Goal: Task Accomplishment & Management: Complete application form

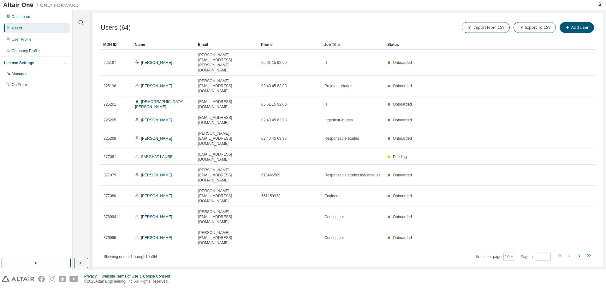
click at [585, 252] on icon "button" at bounding box center [589, 256] width 8 height 8
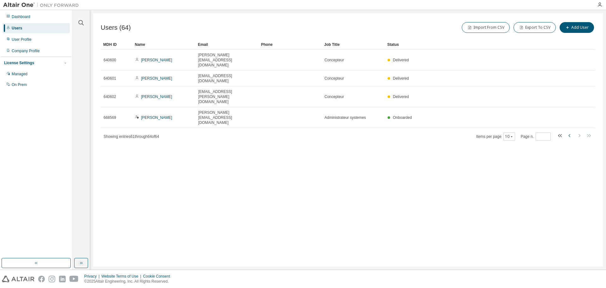
click at [571, 132] on icon "button" at bounding box center [570, 136] width 8 height 8
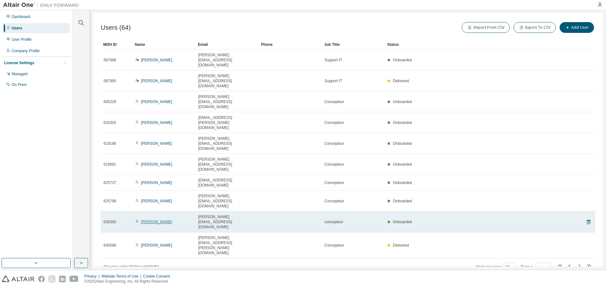
click at [157, 219] on link "Yann MAILLARD" at bounding box center [156, 221] width 31 height 4
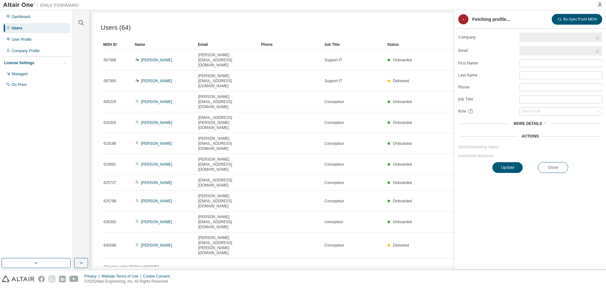
type input "*"
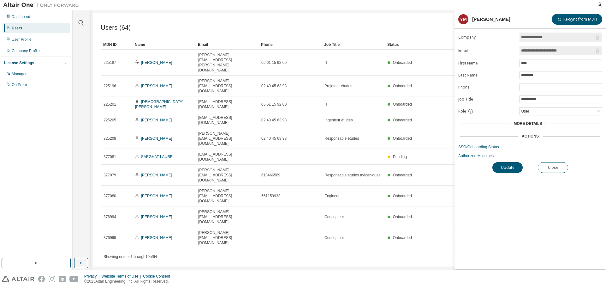
click at [196, 205] on div "Users (64) Import From CSV Export To CSV Add User Clear Load Save Save As Field…" at bounding box center [348, 139] width 510 height 253
click at [28, 71] on div "Managed" at bounding box center [36, 74] width 67 height 10
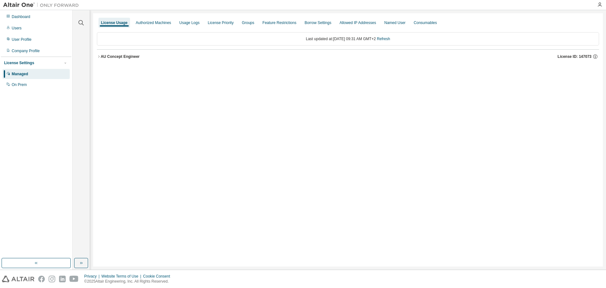
click at [98, 57] on icon "button" at bounding box center [99, 57] width 4 height 4
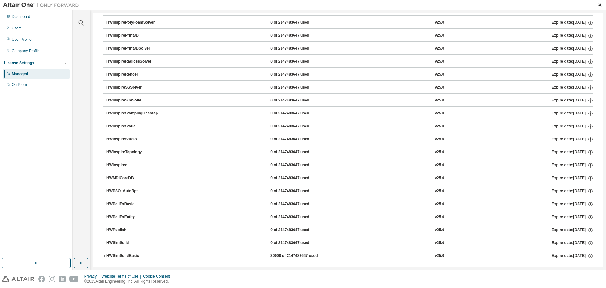
scroll to position [959, 0]
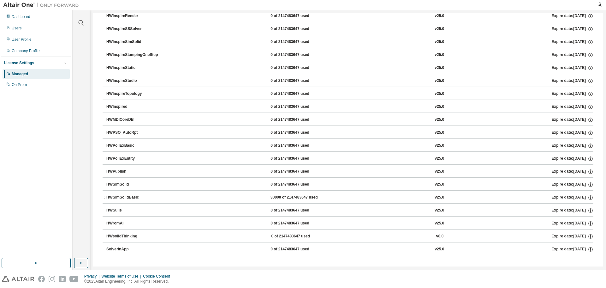
click at [104, 198] on icon "button" at bounding box center [105, 197] width 4 height 4
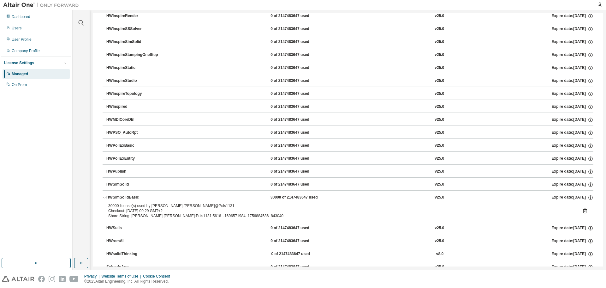
drag, startPoint x: 105, startPoint y: 197, endPoint x: 77, endPoint y: 205, distance: 28.7
click at [77, 204] on div "Clear all Collapse on share string Yes No Only used licenses Yes No Only my usa…" at bounding box center [81, 134] width 15 height 246
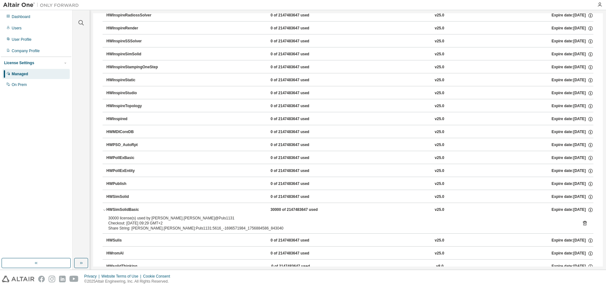
scroll to position [977, 0]
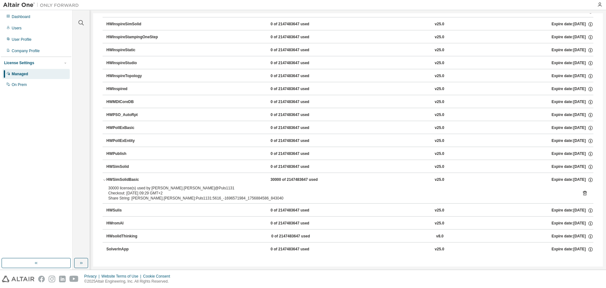
click at [105, 181] on icon "button" at bounding box center [105, 180] width 4 height 4
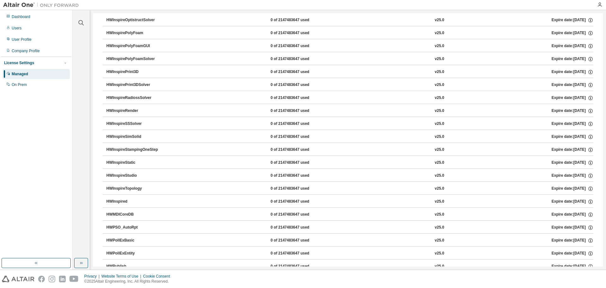
scroll to position [959, 0]
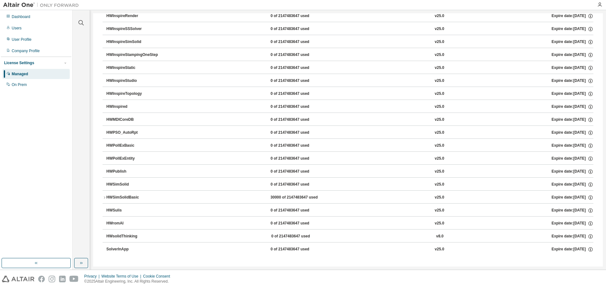
click at [70, 182] on div "Dashboard Users User Profile Company Profile License Settings Managed On Prem" at bounding box center [36, 134] width 70 height 246
click at [70, 181] on div "Dashboard Users User Profile Company Profile License Settings Managed On Prem" at bounding box center [36, 134] width 70 height 246
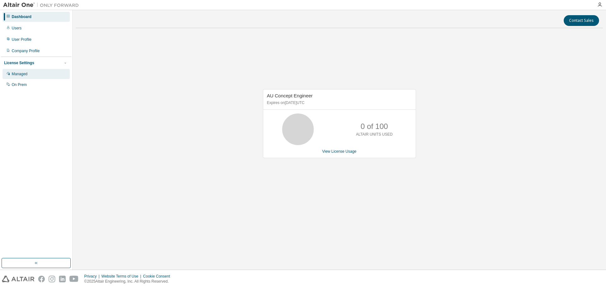
click at [23, 74] on div "Managed" at bounding box center [20, 73] width 16 height 5
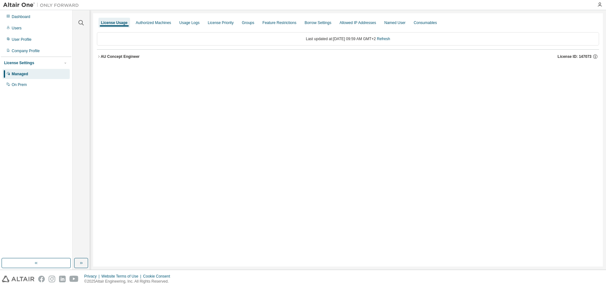
click at [100, 56] on icon "button" at bounding box center [99, 57] width 4 height 4
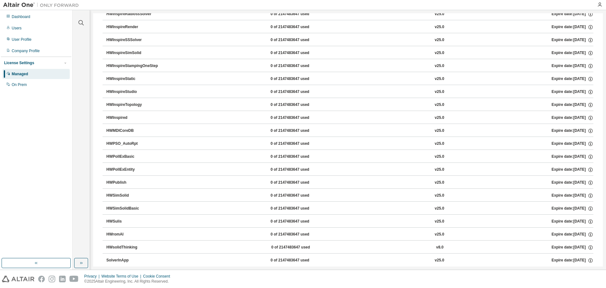
scroll to position [959, 0]
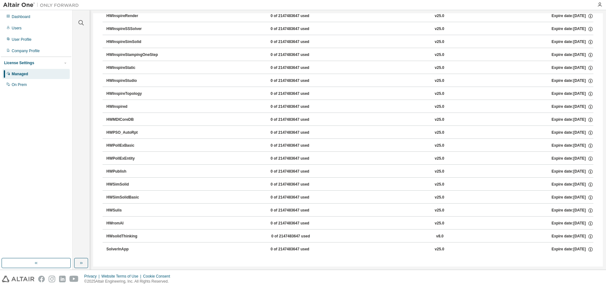
click at [77, 156] on div "Clear all Collapse on share string Yes No Only used licenses Yes No Only my usa…" at bounding box center [81, 134] width 15 height 246
click at [271, 198] on div "0 of 2147483647 used" at bounding box center [299, 197] width 57 height 6
click at [244, 198] on div "HWSimSolidBasic 0 of 2147483647 used v25.0 Expire date: [DATE]" at bounding box center [349, 197] width 487 height 6
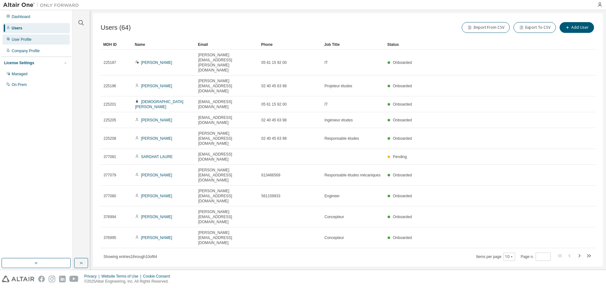
click at [20, 40] on div "User Profile" at bounding box center [22, 39] width 20 height 5
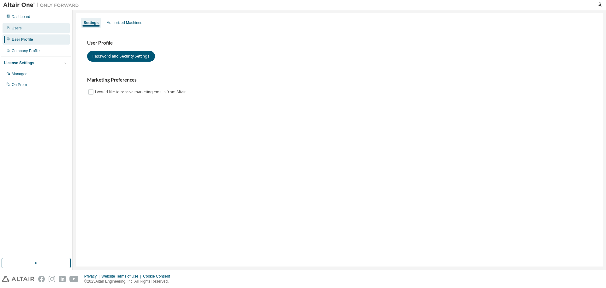
click at [14, 28] on div "Users" at bounding box center [17, 28] width 10 height 5
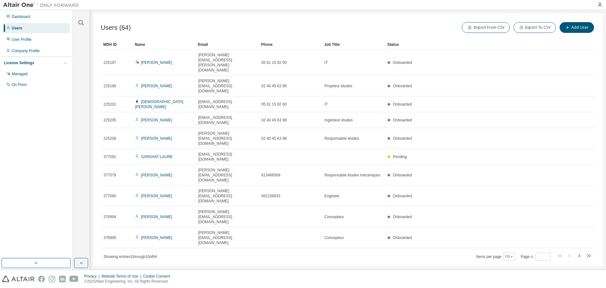
click at [591, 252] on icon "button" at bounding box center [589, 256] width 8 height 8
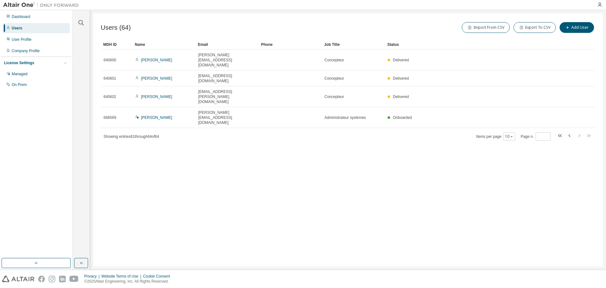
click at [570, 132] on icon "button" at bounding box center [570, 136] width 8 height 8
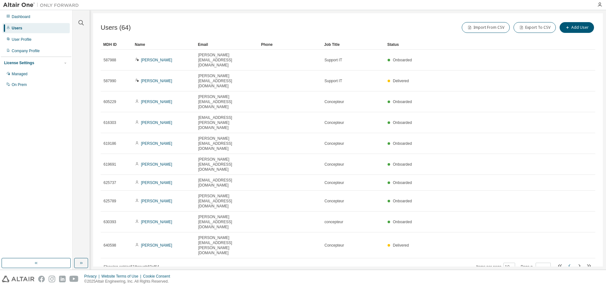
click at [571, 262] on icon "button" at bounding box center [570, 266] width 8 height 8
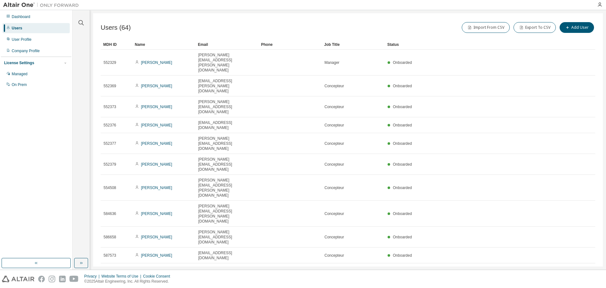
click at [587, 267] on icon "button" at bounding box center [589, 271] width 8 height 8
type input "*"
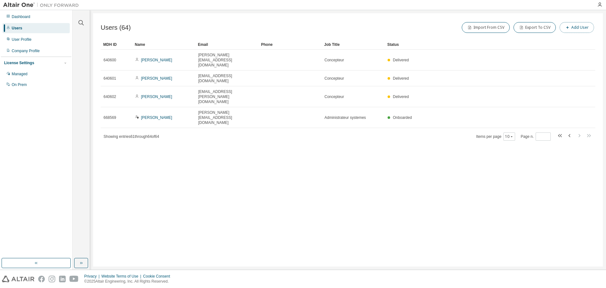
click at [571, 30] on button "Add User" at bounding box center [577, 27] width 34 height 11
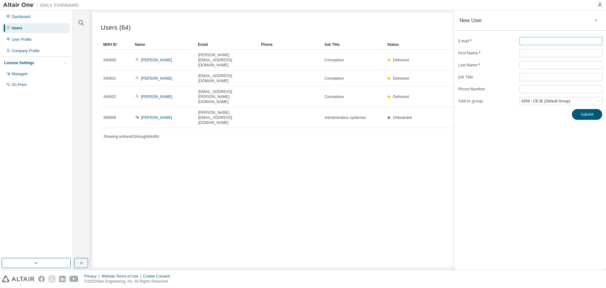
click at [542, 44] on span at bounding box center [561, 41] width 83 height 8
click at [543, 41] on input "text" at bounding box center [561, 41] width 80 height 5
type input "**********"
type input "********"
click at [523, 63] on input "*****" at bounding box center [561, 65] width 80 height 5
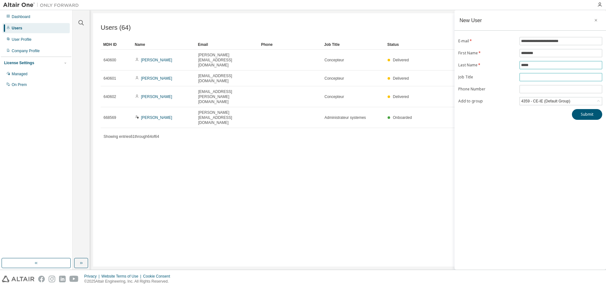
type input "*****"
click at [526, 75] on span at bounding box center [561, 77] width 83 height 8
click at [526, 77] on input "text" at bounding box center [561, 77] width 80 height 5
type input "**********"
click at [541, 86] on span at bounding box center [561, 89] width 83 height 8
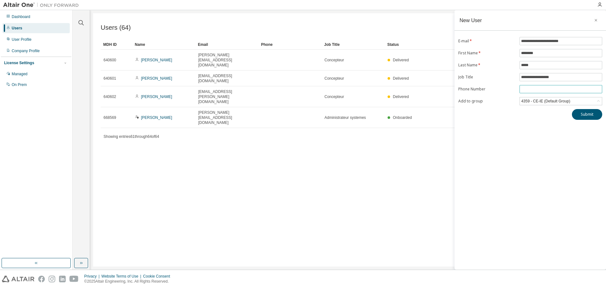
click at [538, 89] on input "tel" at bounding box center [561, 89] width 80 height 5
click at [535, 89] on input "tel" at bounding box center [561, 89] width 80 height 5
click at [538, 88] on input "tel" at bounding box center [561, 89] width 80 height 5
click at [575, 103] on div "4359 - CE-IE (Default Group)" at bounding box center [561, 101] width 82 height 8
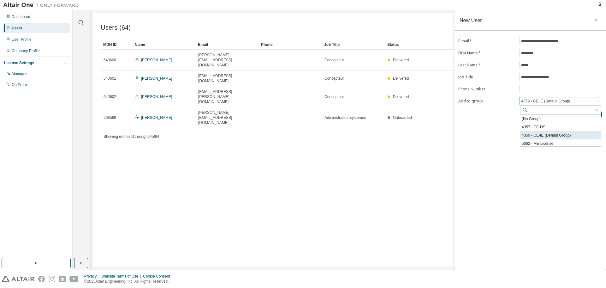
click at [548, 137] on li "4359 - CE-IE (Default Group)" at bounding box center [560, 135] width 81 height 8
click at [588, 116] on button "Submit" at bounding box center [587, 114] width 30 height 11
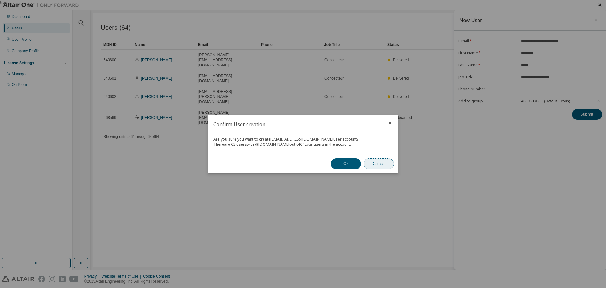
click at [368, 164] on button "Cancel" at bounding box center [379, 163] width 30 height 11
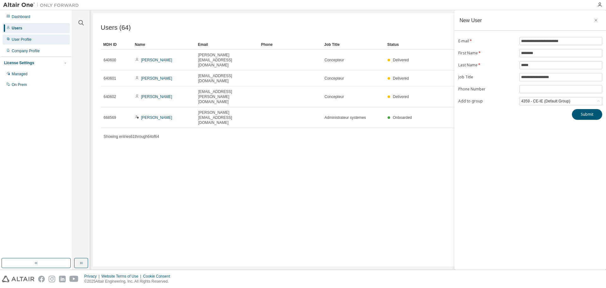
click at [32, 39] on div "User Profile" at bounding box center [36, 39] width 67 height 10
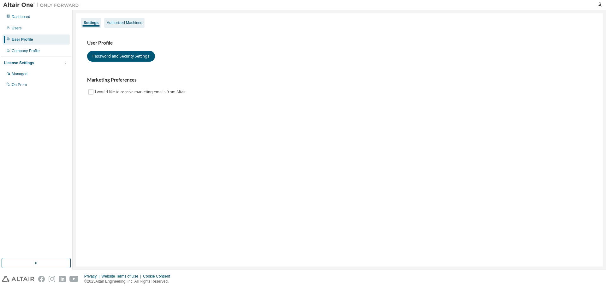
click at [119, 25] on div "Authorized Machines" at bounding box center [124, 22] width 35 height 5
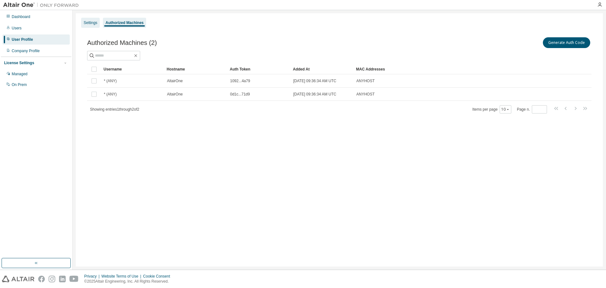
click at [86, 24] on div "Settings" at bounding box center [91, 22] width 14 height 5
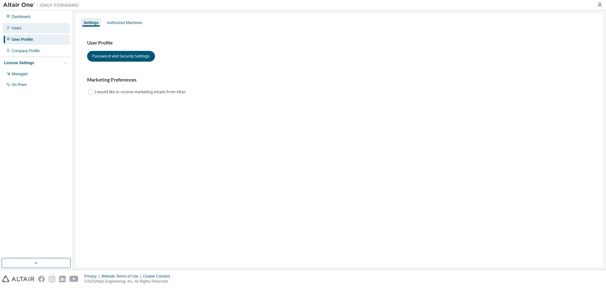
click at [16, 28] on div "Users" at bounding box center [17, 28] width 10 height 5
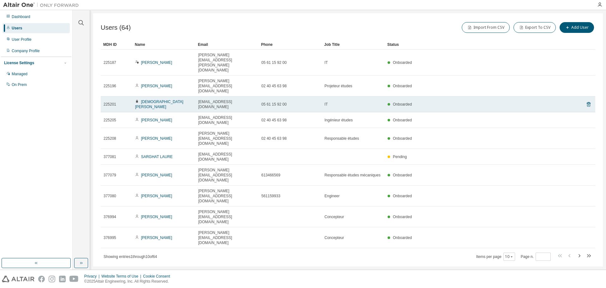
click at [337, 102] on div "IT" at bounding box center [353, 104] width 57 height 5
click at [158, 96] on td "Christian FRIGOULT" at bounding box center [163, 104] width 63 height 16
click at [160, 99] on link "Christian FRIGOULT" at bounding box center [159, 103] width 48 height 9
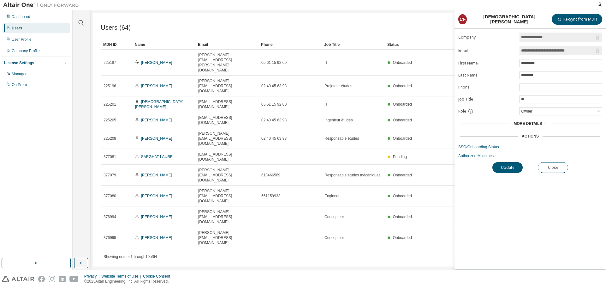
click at [449, 187] on div "Users (64) Import From CSV Export To CSV Add User Clear Load Save Save As Field…" at bounding box center [348, 139] width 510 height 253
click at [319, 177] on div "Users (64) Import From CSV Export To CSV Add User Clear Load Save Save As Field…" at bounding box center [348, 139] width 510 height 253
click at [415, 183] on div "Users (64) Import From CSV Export To CSV Add User Clear Load Save Save As Field…" at bounding box center [348, 139] width 510 height 253
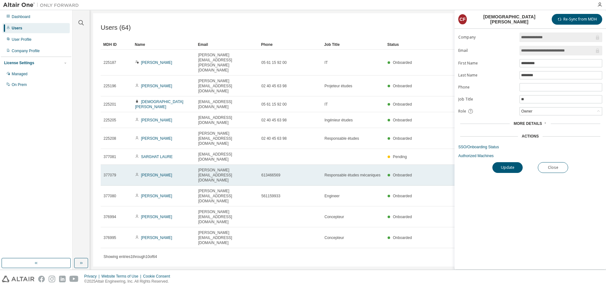
drag, startPoint x: 397, startPoint y: 191, endPoint x: 140, endPoint y: 121, distance: 266.9
click at [395, 191] on div "Users (64) Import From CSV Export To CSV Add User Clear Load Save Save As Field…" at bounding box center [348, 139] width 510 height 253
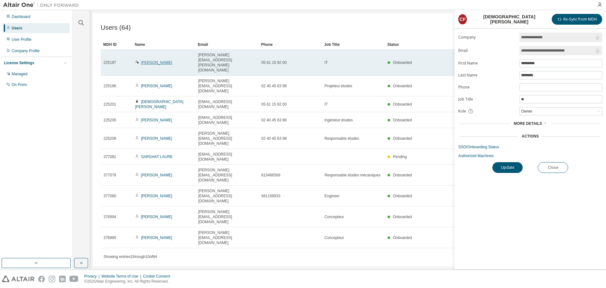
click at [156, 60] on link "Cyril LAHARRAGUE" at bounding box center [156, 62] width 31 height 4
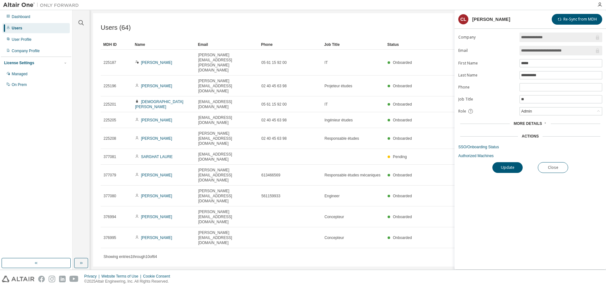
click at [367, 252] on div "Showing entries 1 through 10 of 64 Items per page 10 Page n. *" at bounding box center [348, 256] width 495 height 9
click at [546, 165] on button "Close" at bounding box center [553, 167] width 30 height 11
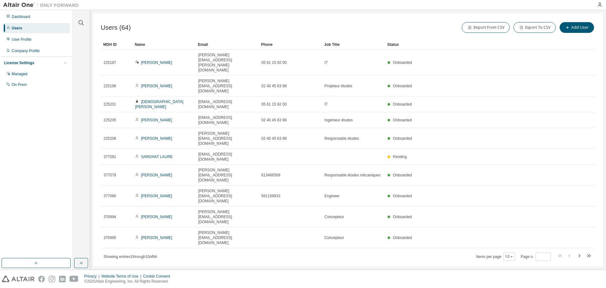
click at [587, 252] on icon "button" at bounding box center [589, 256] width 8 height 8
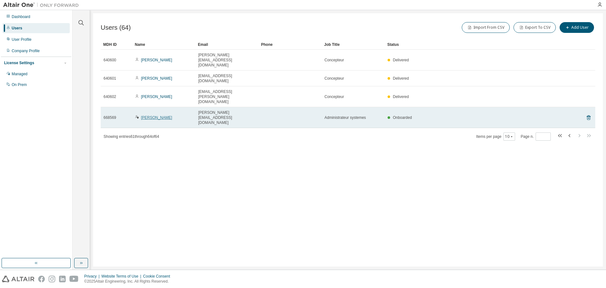
click at [152, 115] on link "Alexandre Payre" at bounding box center [156, 117] width 31 height 4
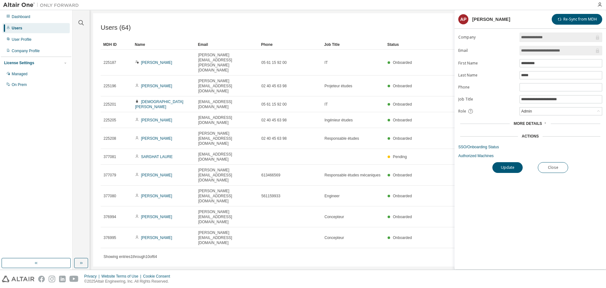
click at [540, 125] on span "More Details" at bounding box center [528, 123] width 28 height 4
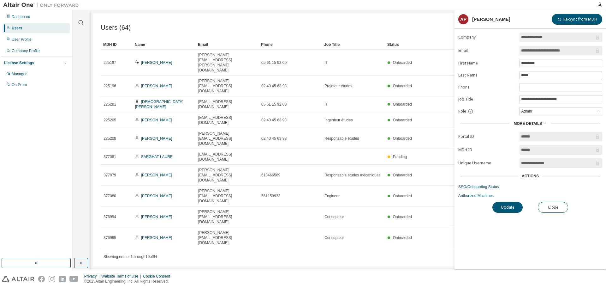
click at [531, 124] on span "More Details" at bounding box center [528, 123] width 28 height 4
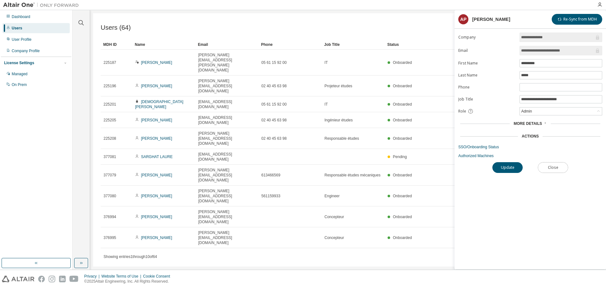
click at [556, 165] on button "Close" at bounding box center [553, 167] width 30 height 11
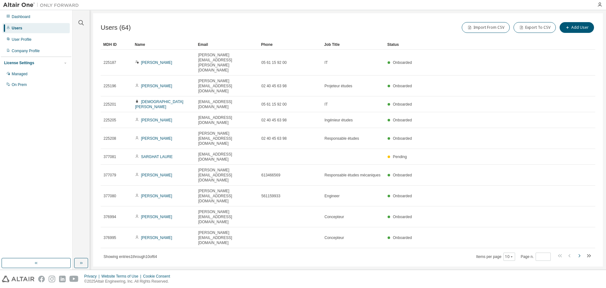
click at [581, 252] on icon "button" at bounding box center [580, 256] width 8 height 8
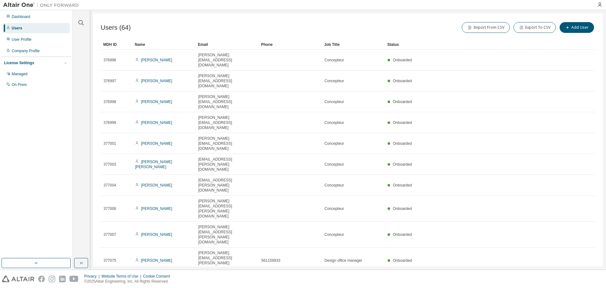
click at [579, 277] on icon "button" at bounding box center [580, 281] width 8 height 8
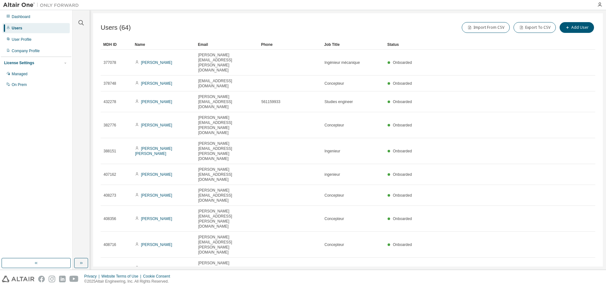
click at [580, 282] on icon "button" at bounding box center [580, 286] width 8 height 8
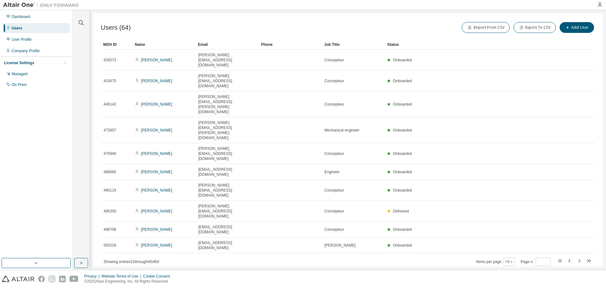
click at [580, 257] on icon "button" at bounding box center [580, 261] width 8 height 8
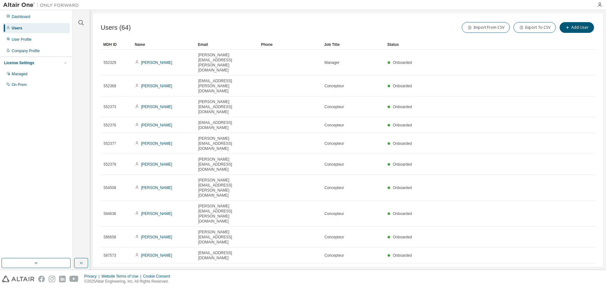
click at [580, 267] on icon "button" at bounding box center [580, 271] width 8 height 8
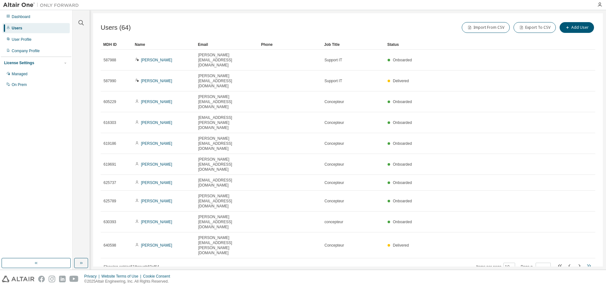
click at [588, 262] on icon "button" at bounding box center [589, 266] width 8 height 8
type input "*"
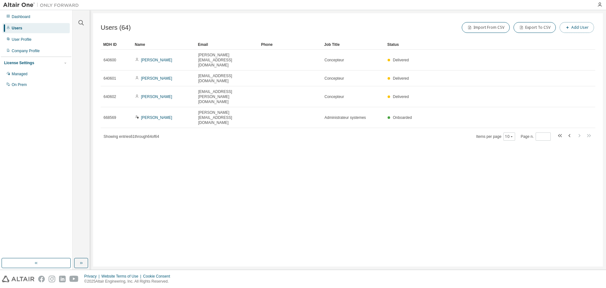
click at [575, 27] on button "Add User" at bounding box center [577, 27] width 34 height 11
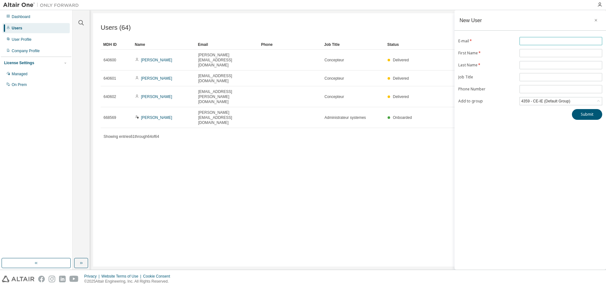
click at [529, 39] on input "text" at bounding box center [561, 41] width 80 height 5
type input "**********"
click at [528, 52] on input "text" at bounding box center [561, 53] width 80 height 5
type input "********"
click at [545, 63] on input "text" at bounding box center [561, 65] width 80 height 5
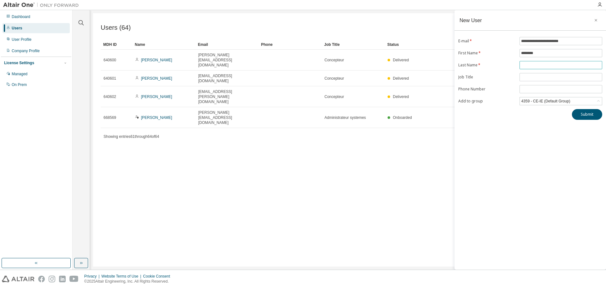
type input "*****"
click at [532, 81] on form "**********" at bounding box center [530, 71] width 144 height 68
click at [533, 78] on input "text" at bounding box center [561, 77] width 80 height 5
type input "**********"
click at [543, 117] on div "Submit" at bounding box center [530, 114] width 144 height 11
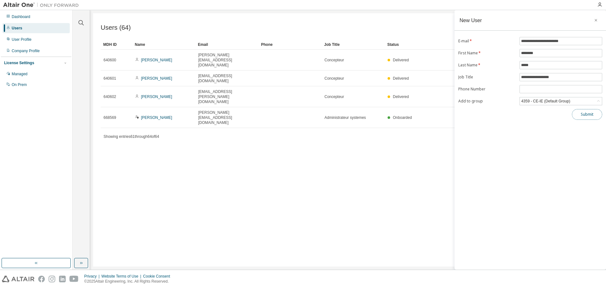
click at [581, 111] on button "Submit" at bounding box center [587, 114] width 30 height 11
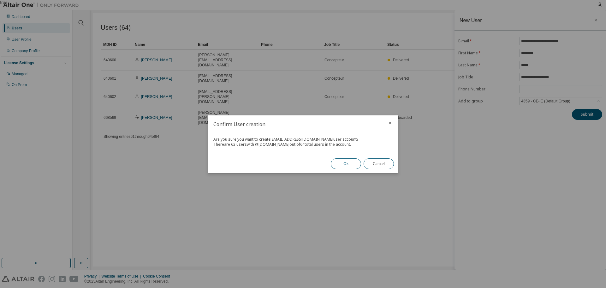
click at [360, 162] on button "Ok" at bounding box center [346, 163] width 30 height 11
click at [383, 163] on button "Close" at bounding box center [379, 163] width 30 height 11
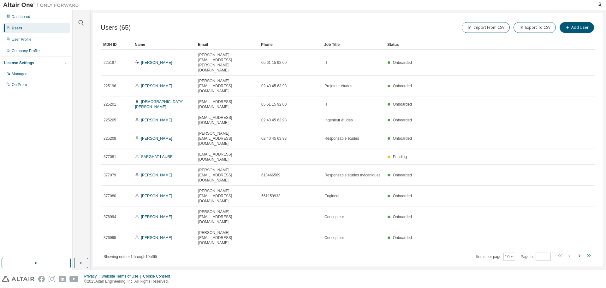
click at [588, 252] on icon "button" at bounding box center [589, 256] width 8 height 8
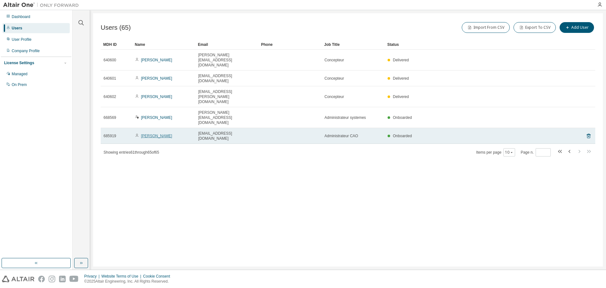
click at [160, 134] on link "[PERSON_NAME]" at bounding box center [156, 136] width 31 height 4
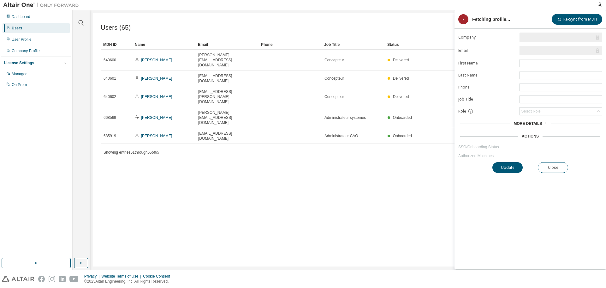
type input "*"
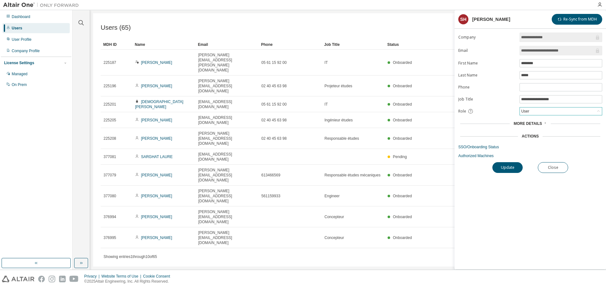
click at [538, 111] on div "User" at bounding box center [561, 111] width 82 height 8
click at [538, 119] on li "Admin" at bounding box center [560, 119] width 81 height 8
click at [504, 165] on button "Update" at bounding box center [508, 167] width 30 height 11
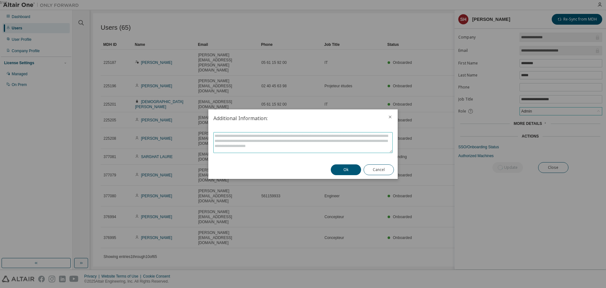
click at [254, 143] on textarea at bounding box center [303, 142] width 179 height 20
click at [341, 166] on button "Ok" at bounding box center [346, 169] width 30 height 11
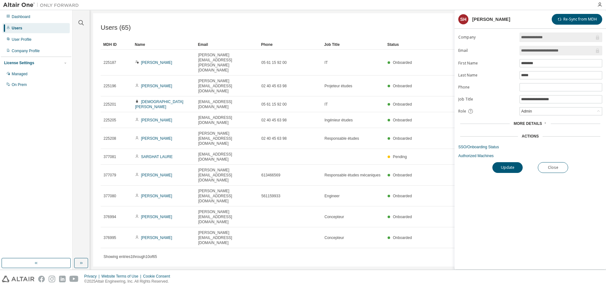
click at [373, 230] on div "Users (65) Import From CSV Export To CSV Add User Clear Load Save Save As Field…" at bounding box center [348, 139] width 510 height 253
